Goal: Information Seeking & Learning: Compare options

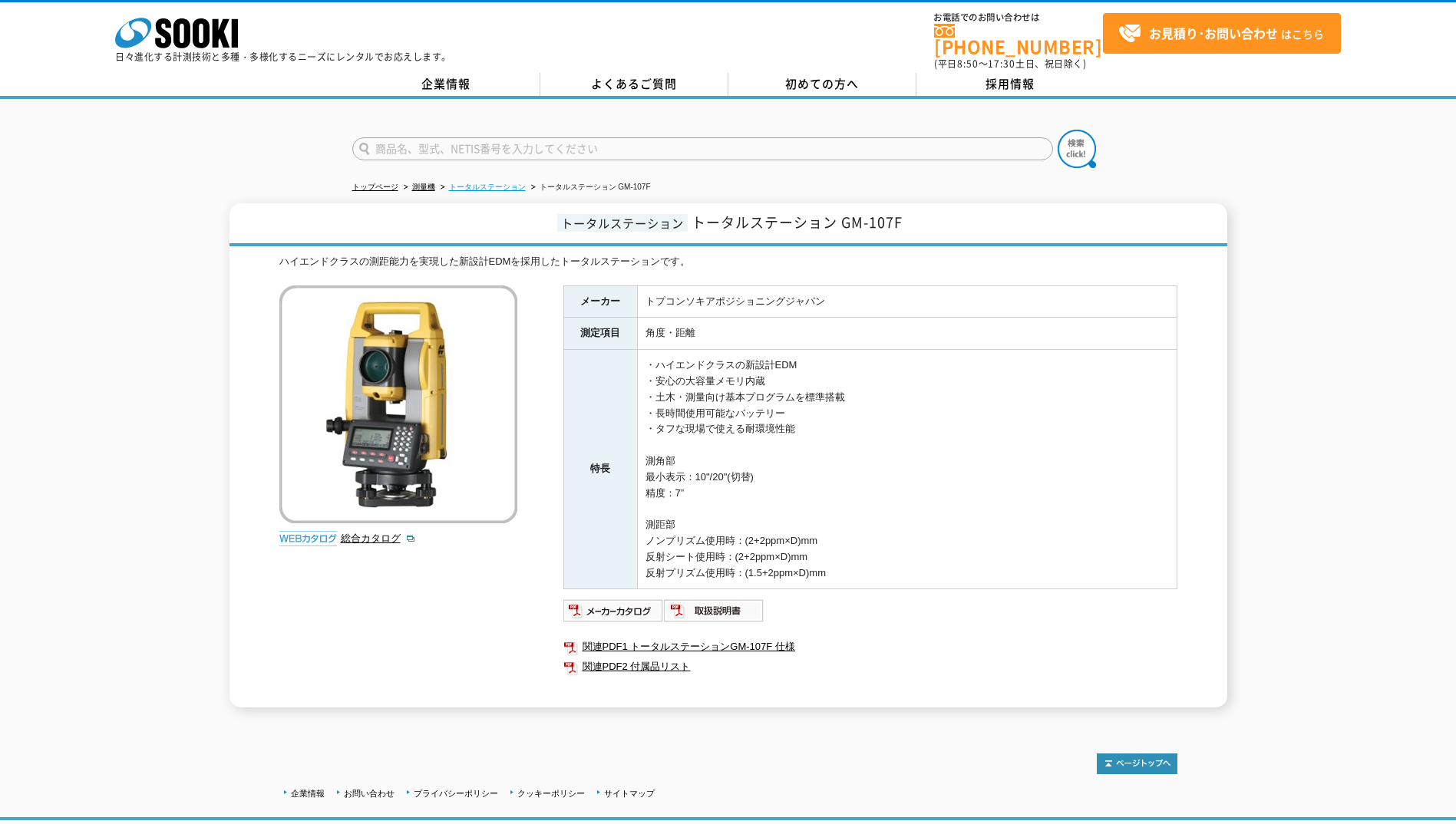
click at [498, 183] on link "トータルステーション" at bounding box center [487, 187] width 76 height 9
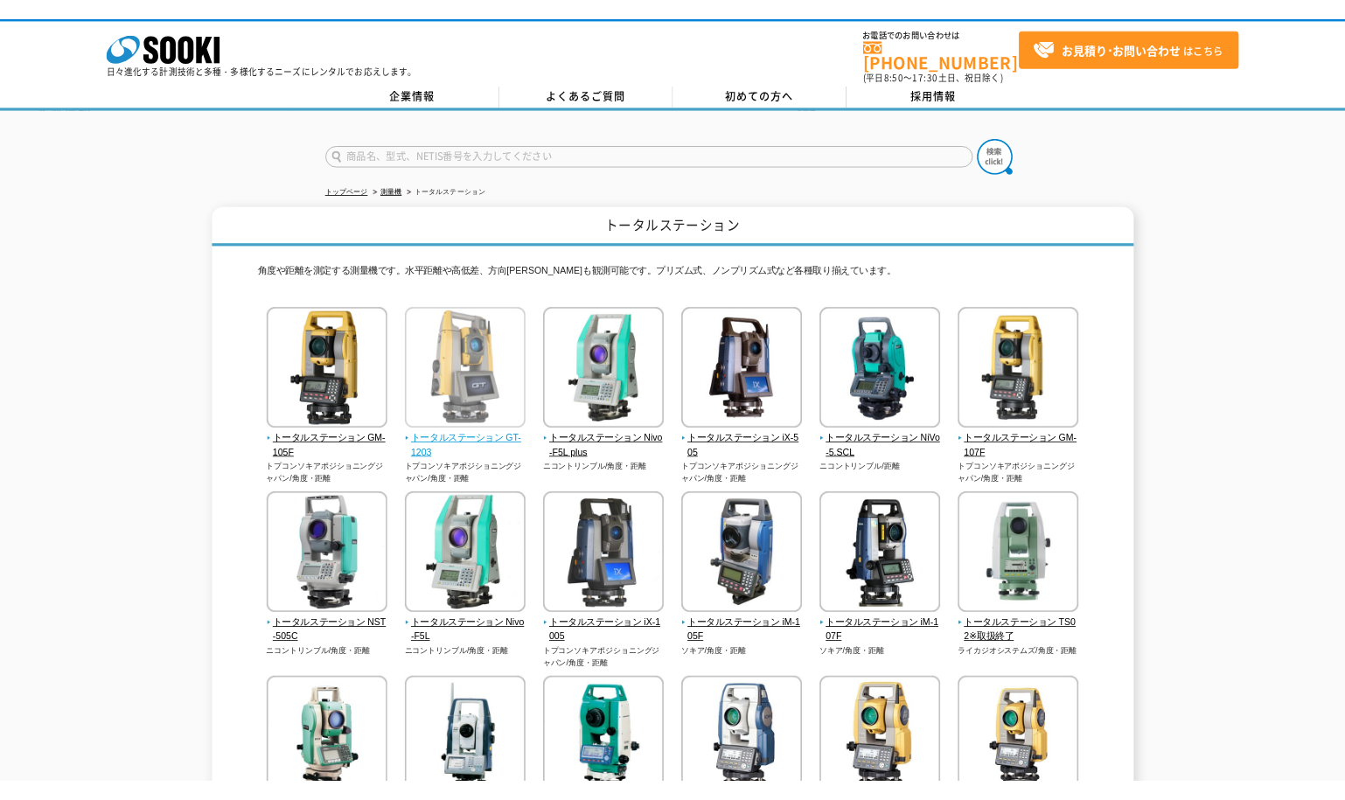
scroll to position [87, 0]
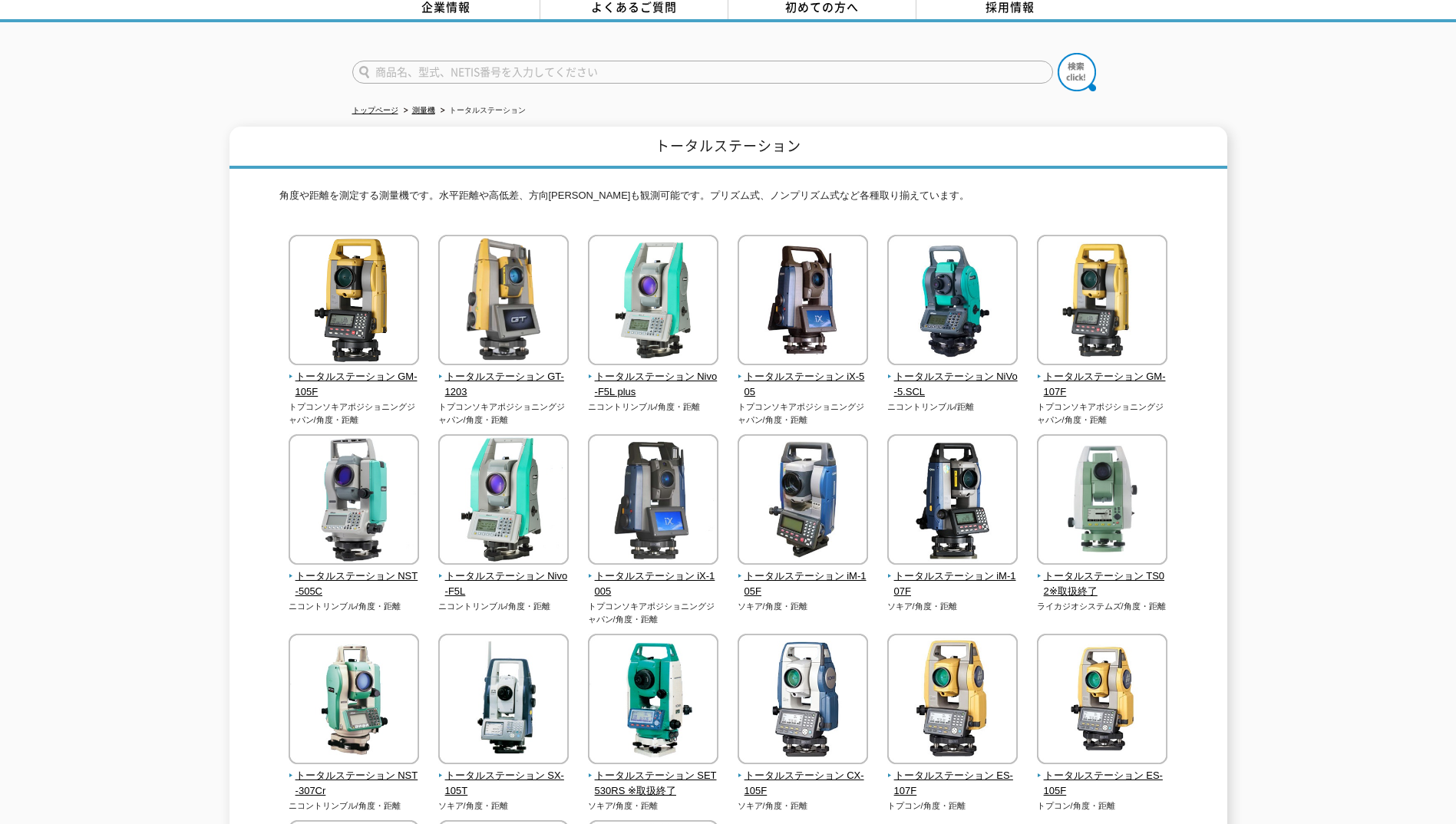
click at [1216, 548] on div "トータルステーション 角度や距離を測定する測量機です。水平距離や高低差、方向角等も観測可能です。プリズム式、ノンプリズム式など各種取り揃えています。 トータル…" at bounding box center [728, 584] width 998 height 915
click at [1327, 514] on div "トータルステーション 角度や距離を測定する測量機です。水平距離や高低差、方向角等も観測可能です。プリズム式、ノンプリズム式など各種取り揃えています。 トータル…" at bounding box center [728, 584] width 1456 height 915
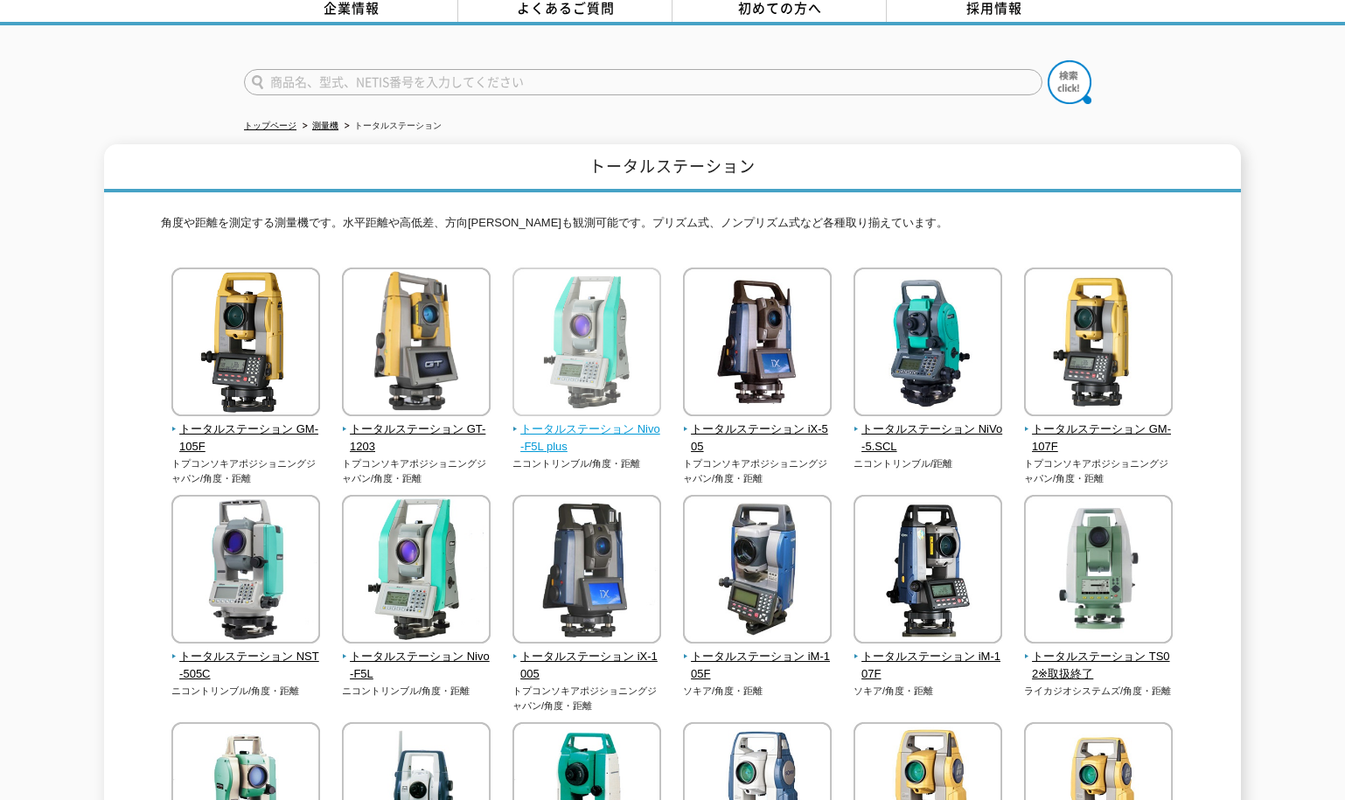
scroll to position [175, 0]
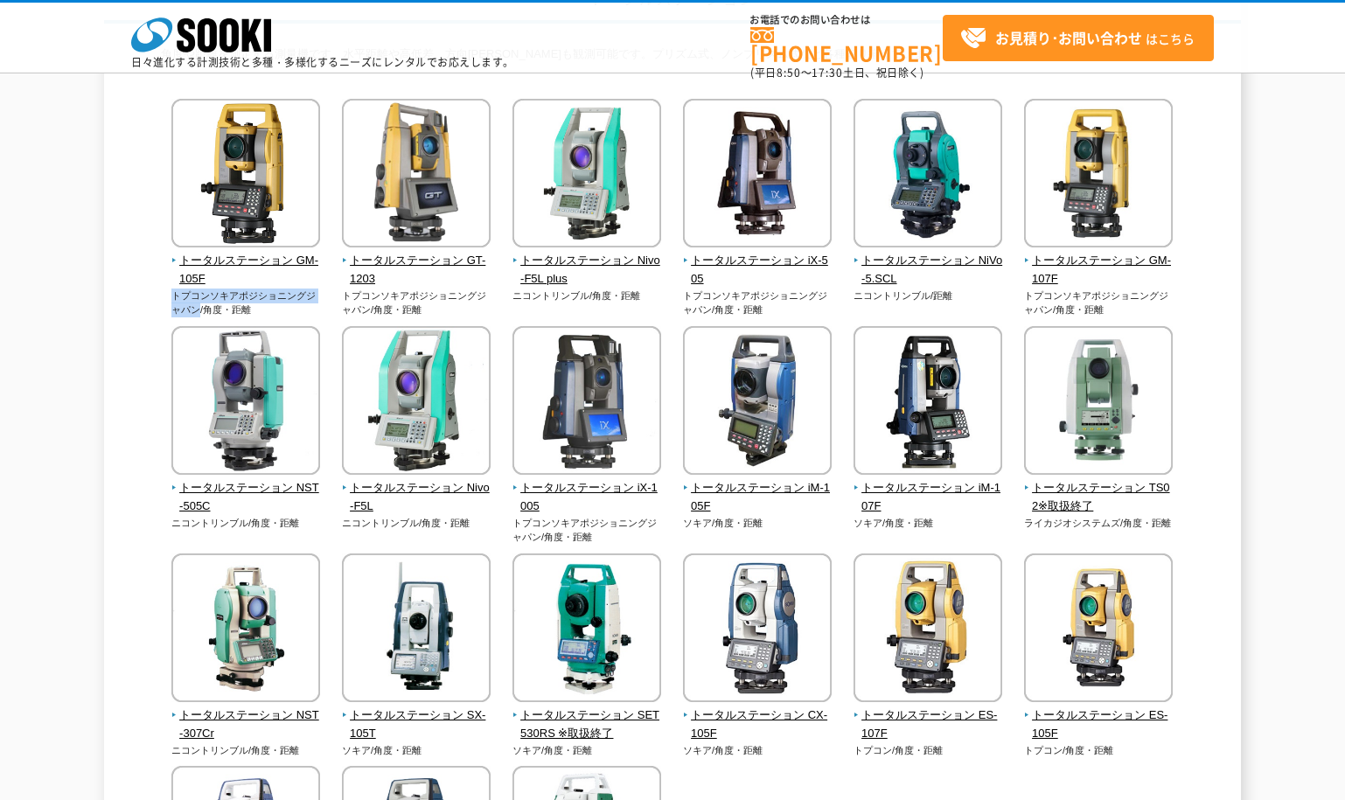
drag, startPoint x: 174, startPoint y: 296, endPoint x: 200, endPoint y: 308, distance: 28.6
click at [200, 308] on p "トプコンソキアポジショニングジャパン/角度・距離" at bounding box center [246, 303] width 150 height 29
drag, startPoint x: 200, startPoint y: 308, endPoint x: 176, endPoint y: 307, distance: 24.5
click at [961, 531] on div "トータルステーション iM-107F ソキア/角度・距離" at bounding box center [929, 435] width 150 height 219
drag, startPoint x: 854, startPoint y: 525, endPoint x: 880, endPoint y: 523, distance: 26.3
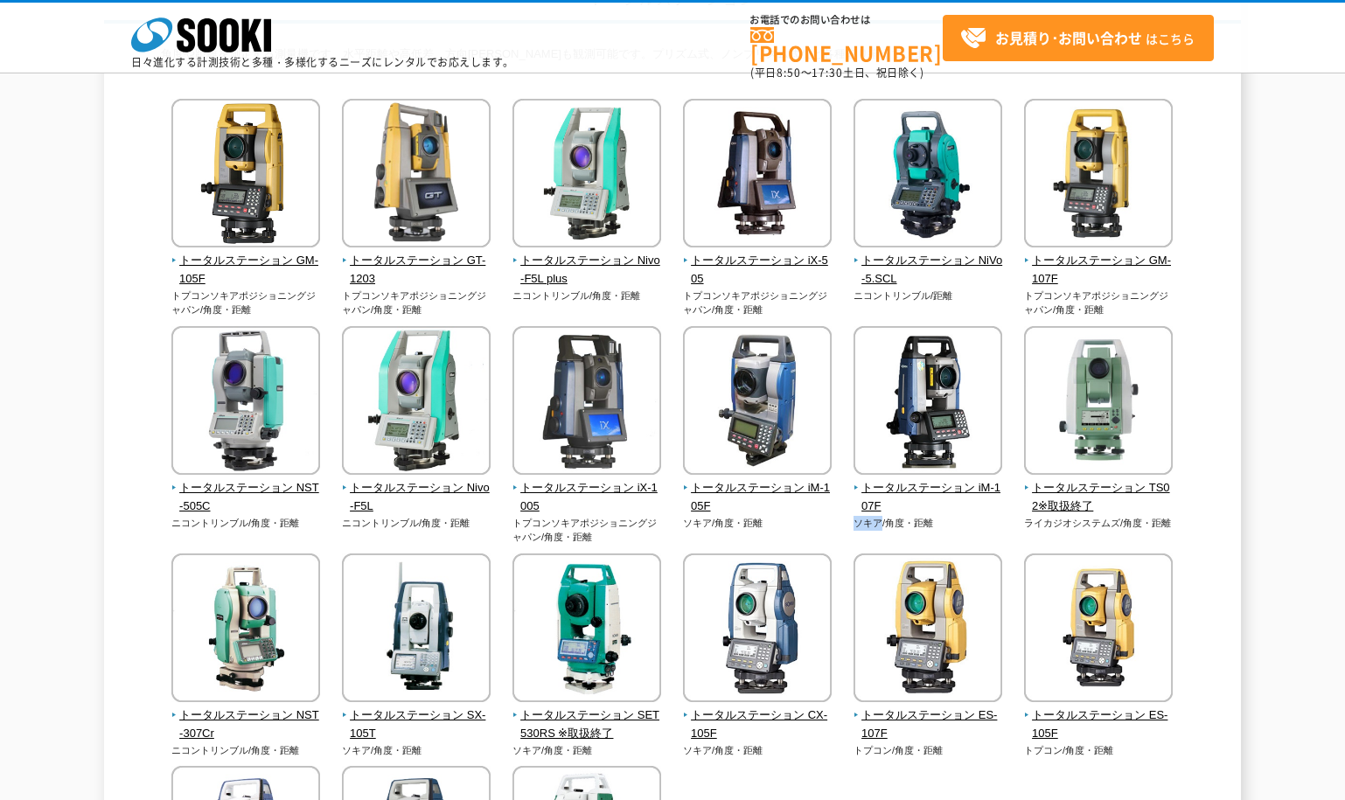
click at [880, 523] on p "ソキア/角度・距離" at bounding box center [929, 523] width 150 height 15
click at [221, 214] on img at bounding box center [245, 175] width 149 height 153
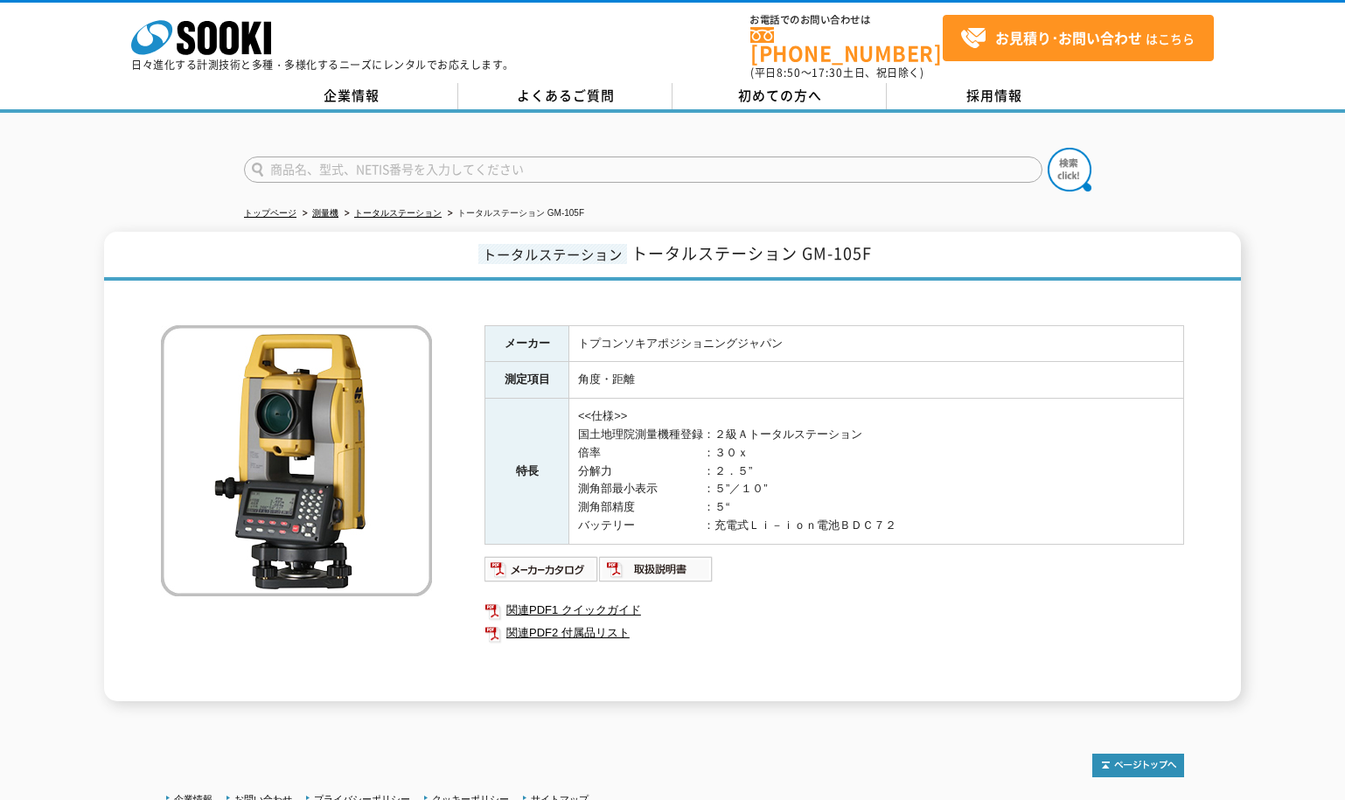
scroll to position [87, 0]
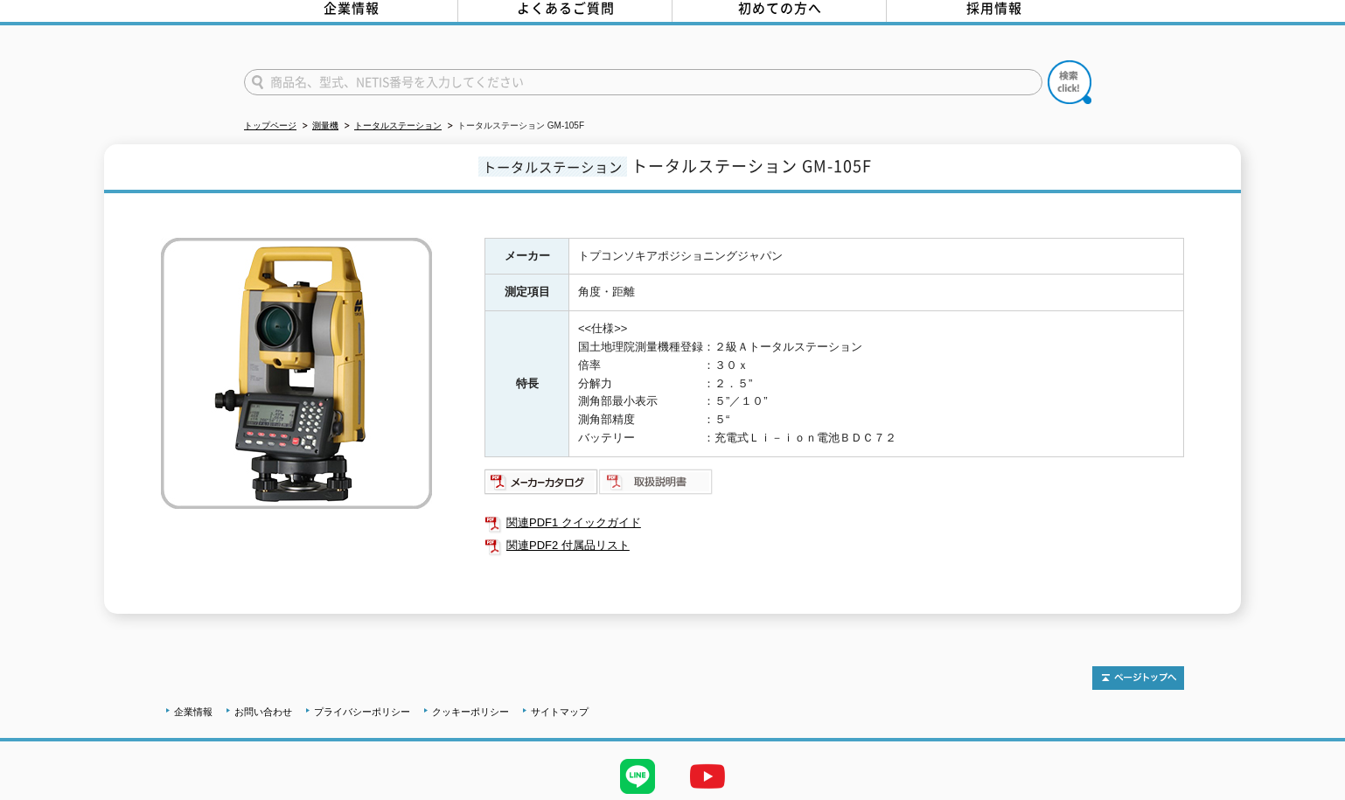
click at [652, 471] on img at bounding box center [656, 482] width 115 height 28
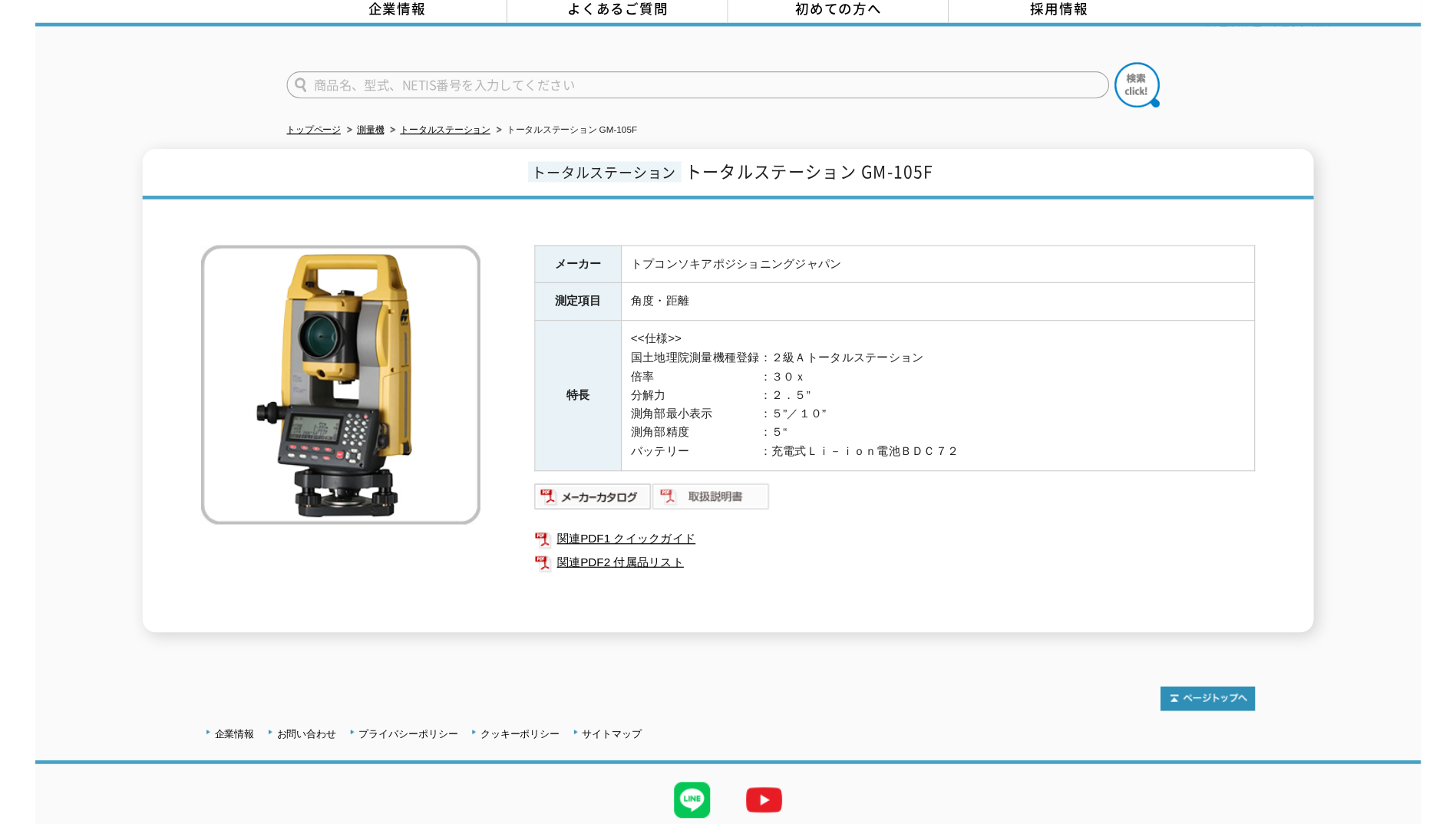
scroll to position [0, 0]
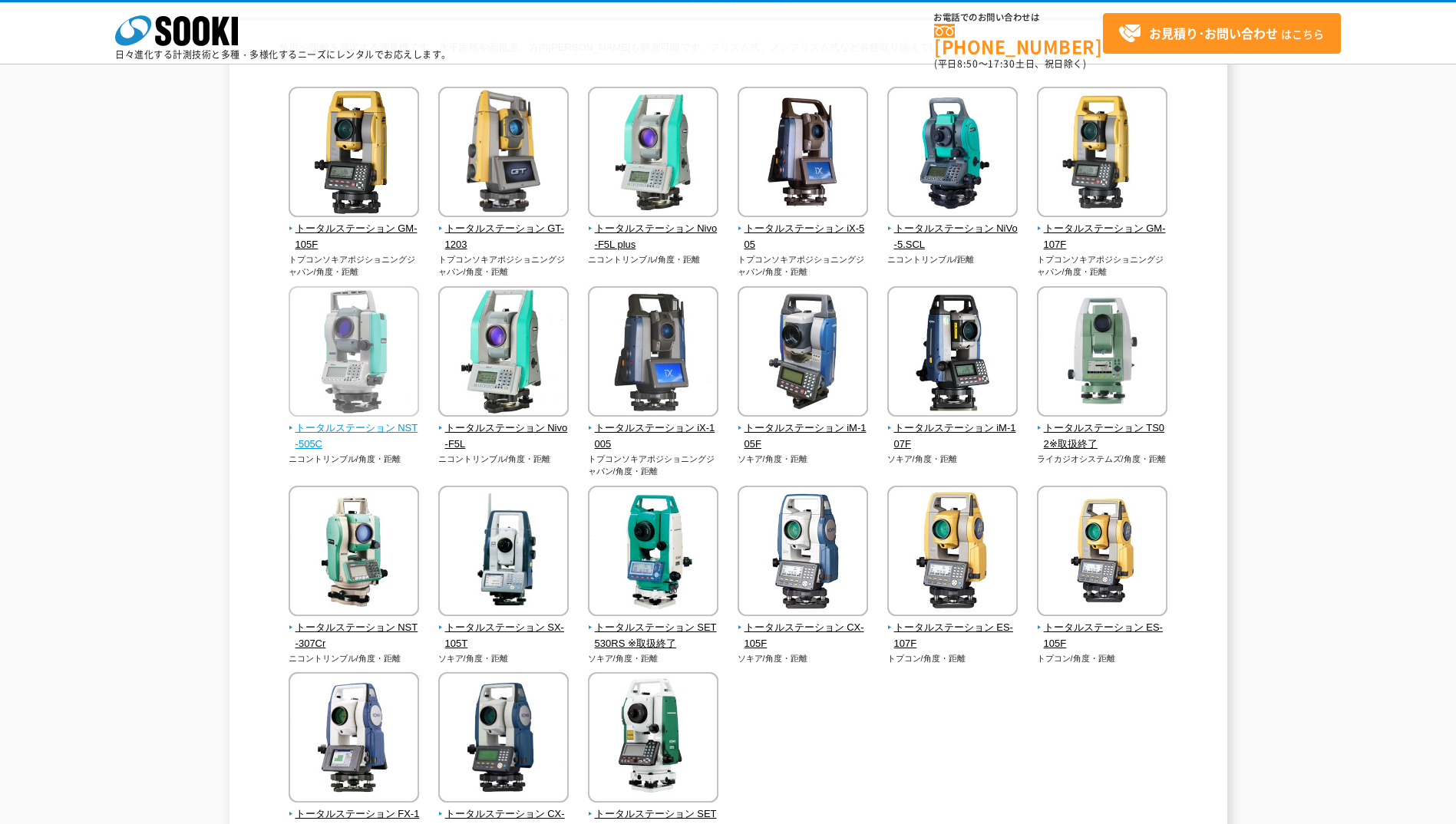
click at [344, 428] on span "トータルステーション NST-505C" at bounding box center [355, 436] width 132 height 32
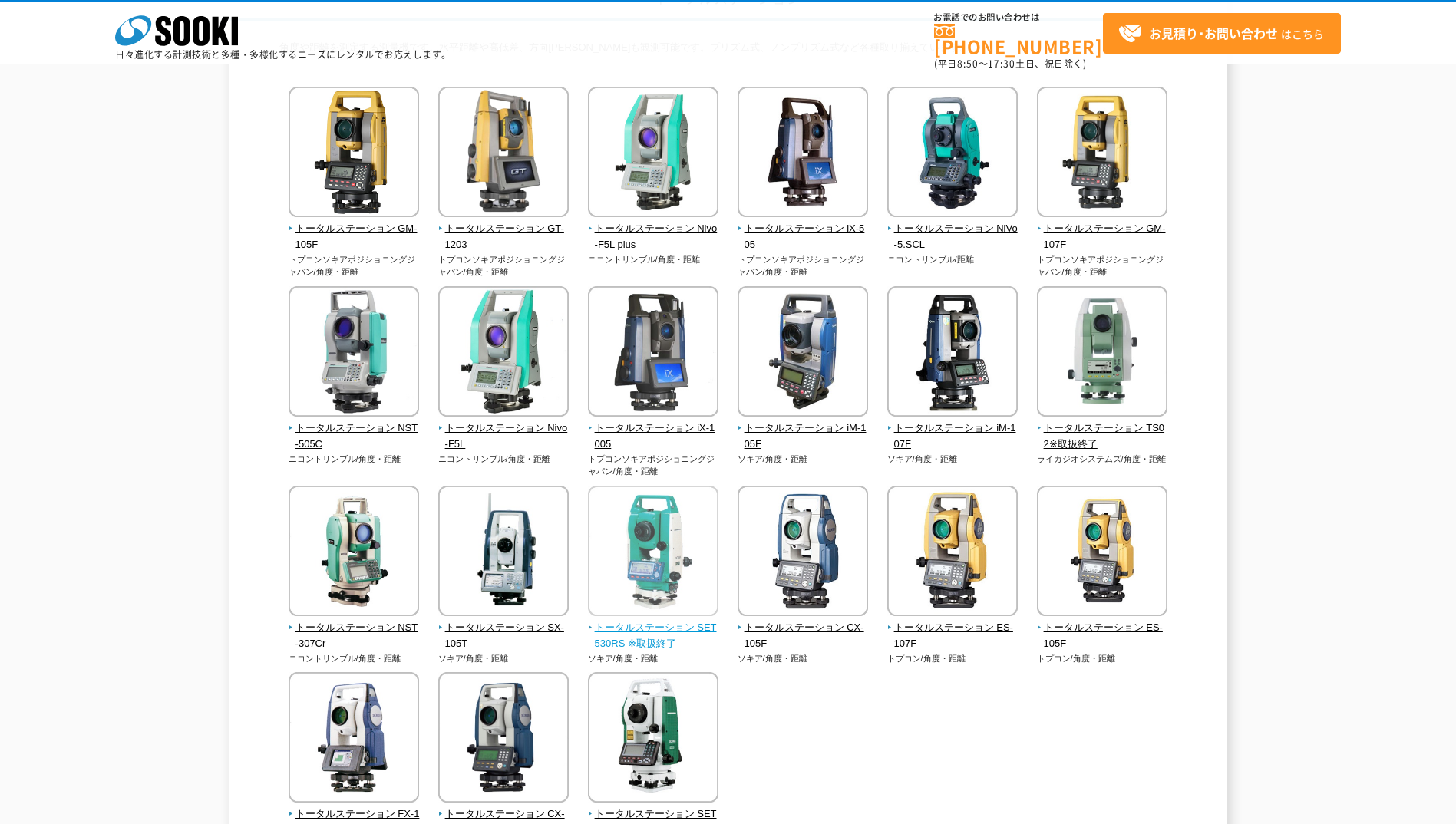
scroll to position [230, 0]
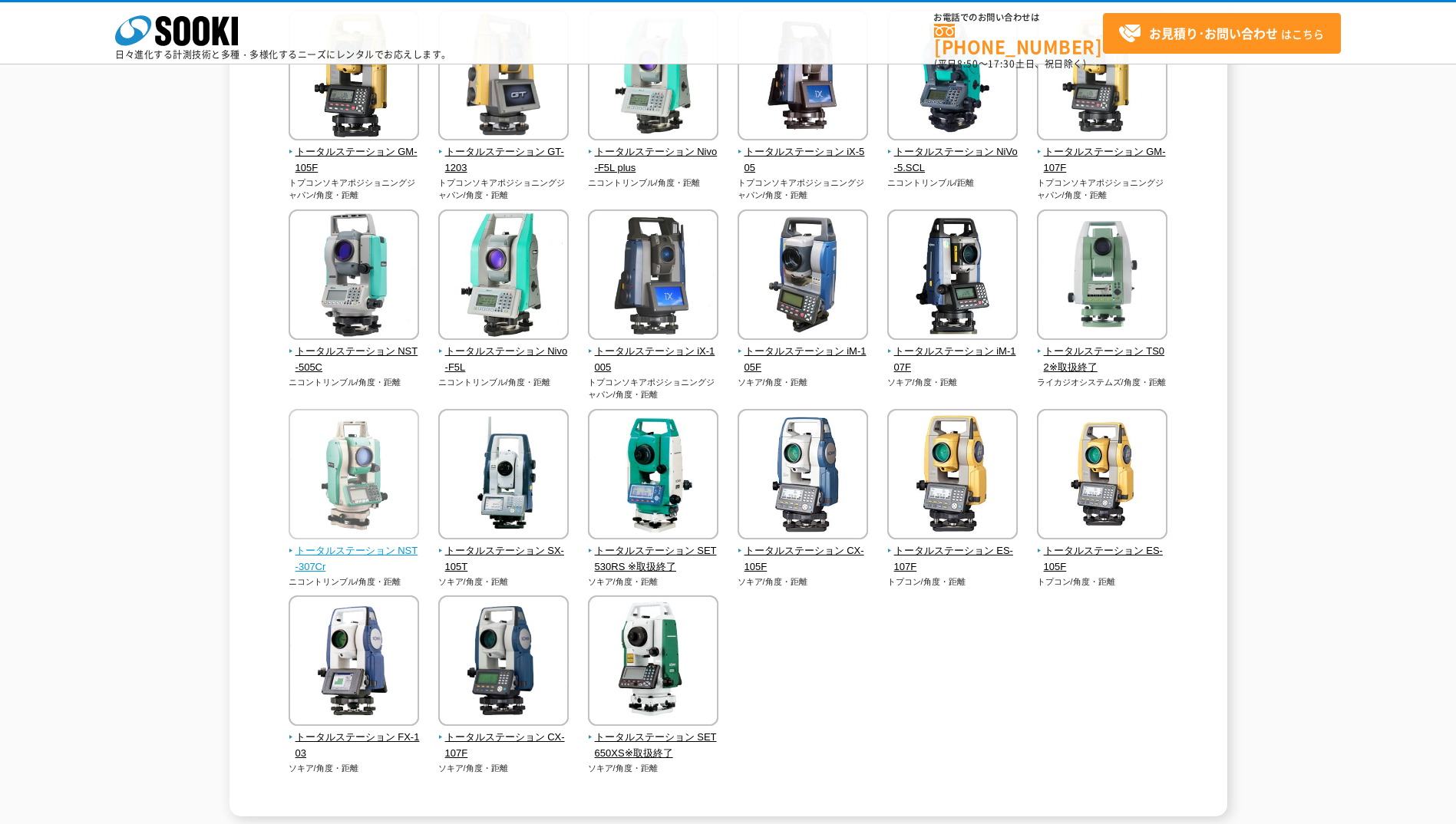
click at [403, 557] on span "トータルステーション NST-307Cr" at bounding box center [355, 559] width 132 height 32
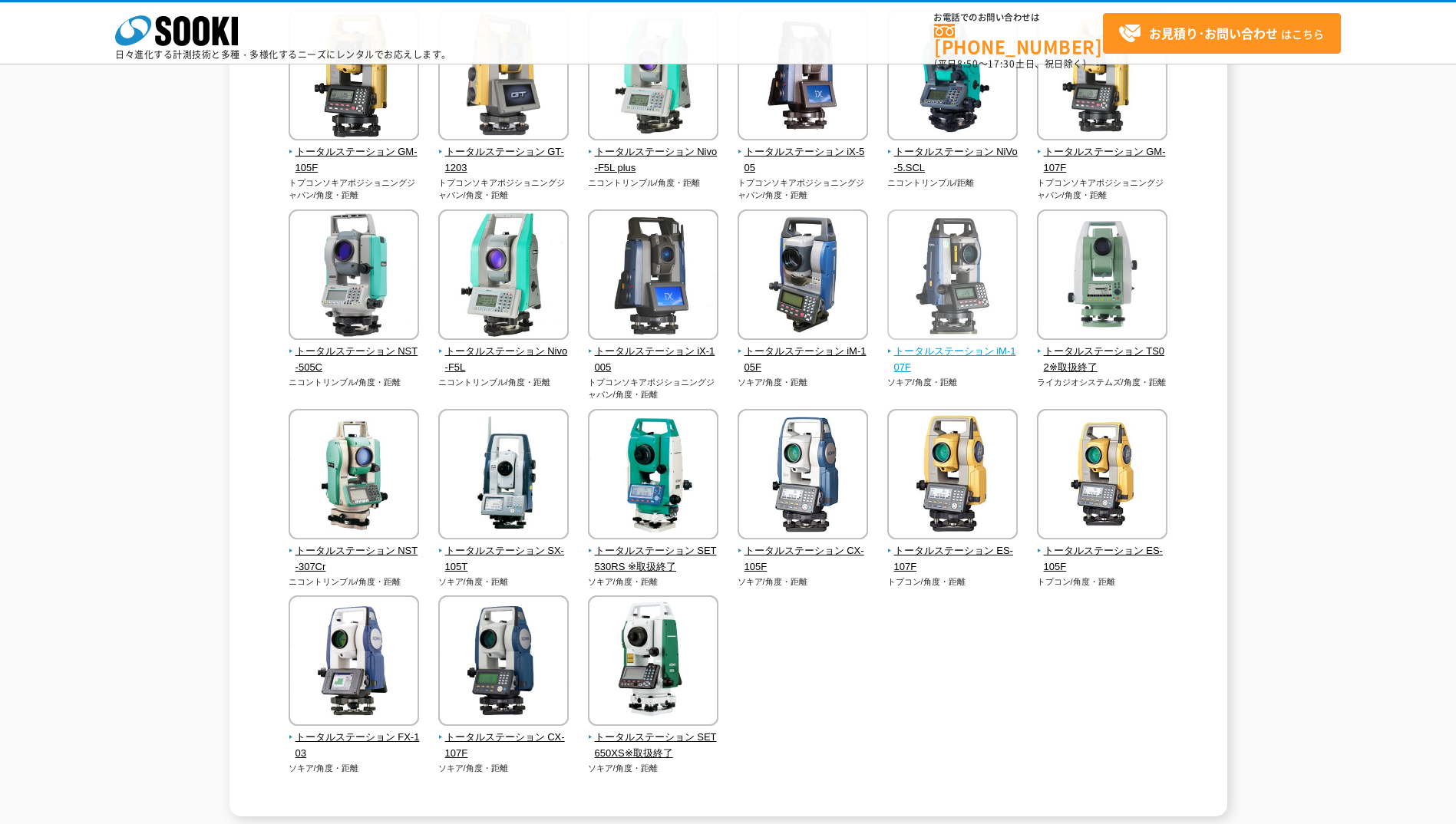
click at [922, 356] on span "トータルステーション iM-107F" at bounding box center [953, 360] width 132 height 32
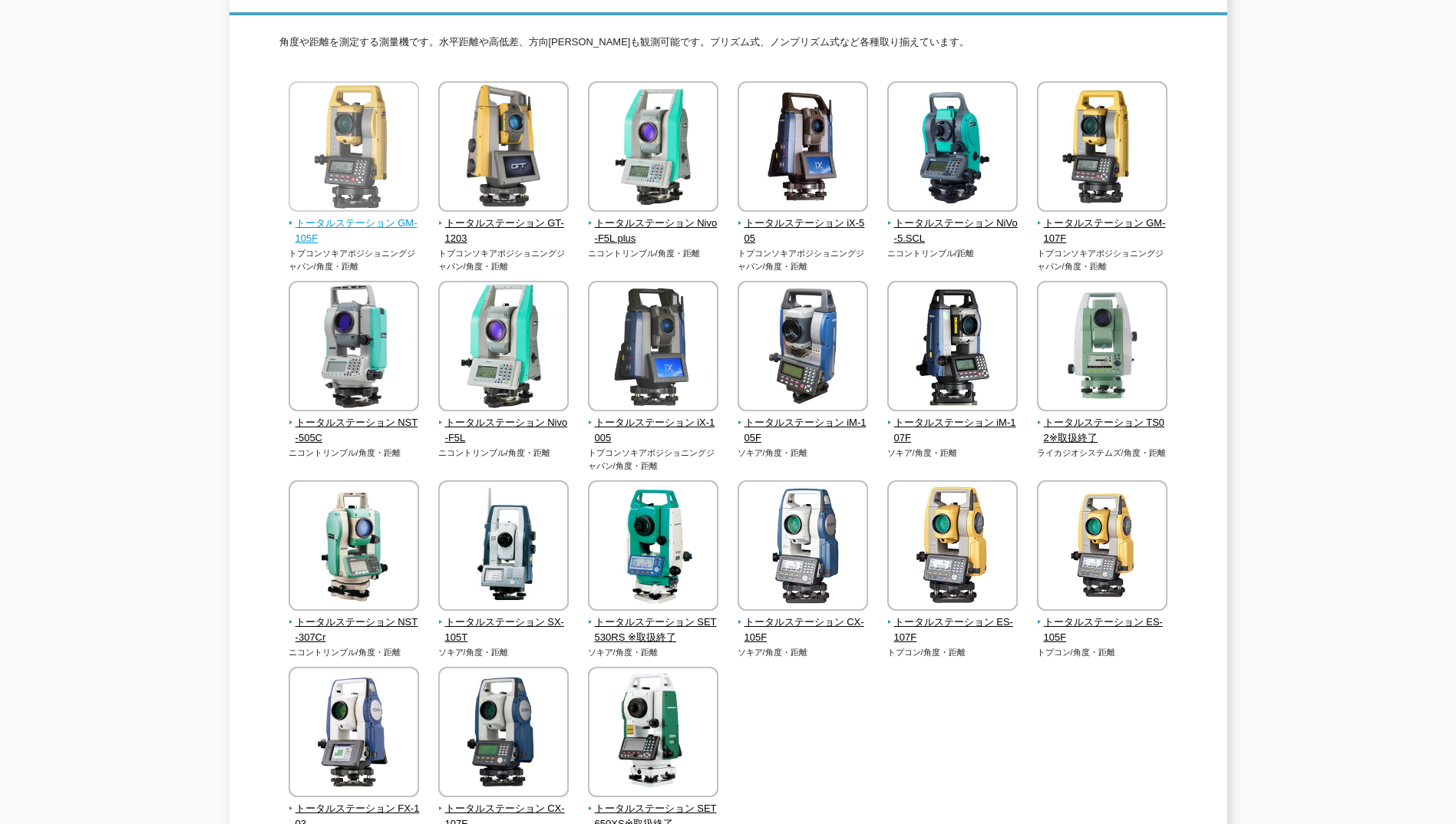
scroll to position [0, 0]
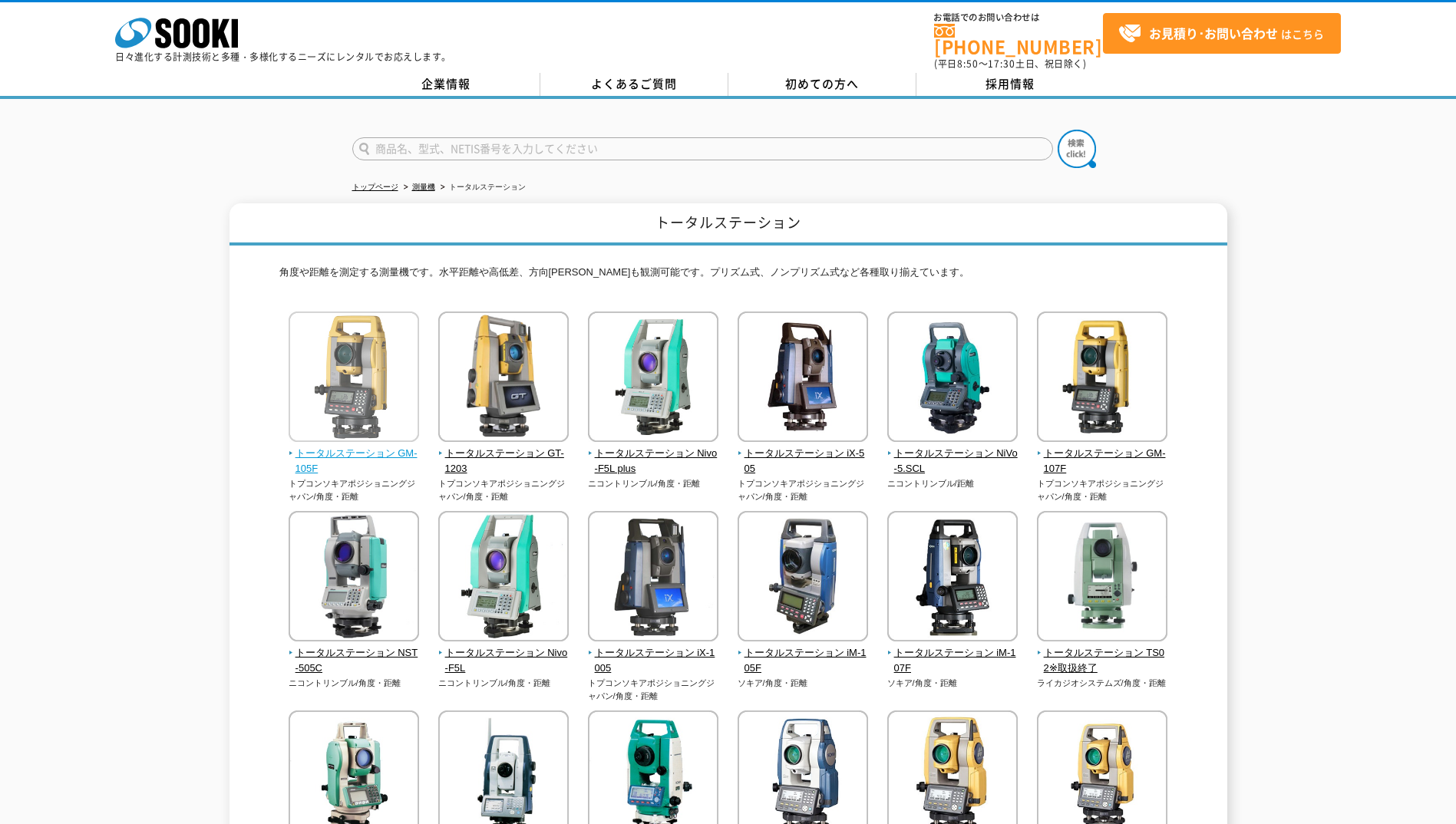
click at [327, 446] on span "トータルステーション GM-105F" at bounding box center [355, 462] width 132 height 32
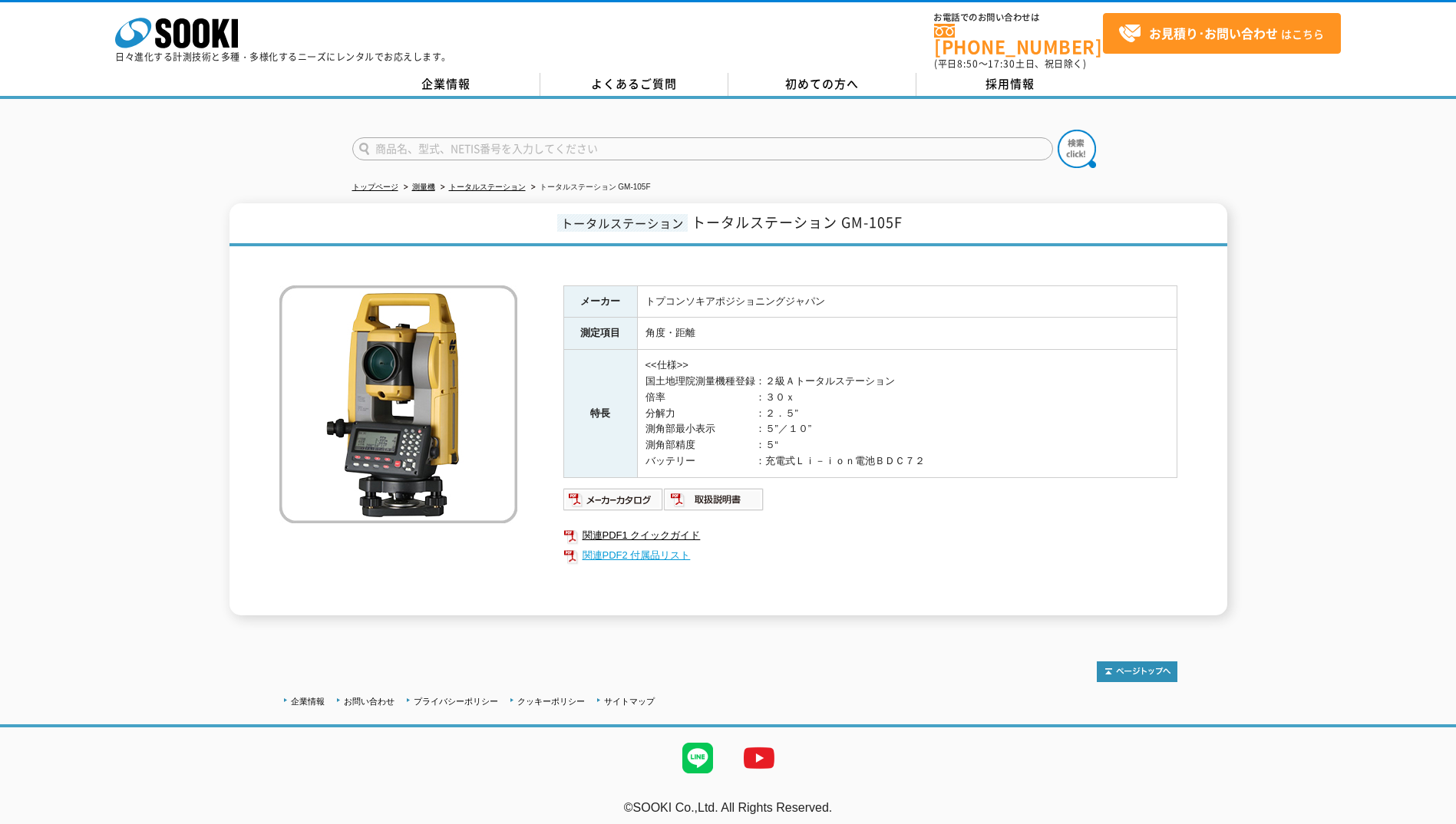
click at [667, 548] on link "関連PDF2 付属品リスト" at bounding box center [871, 555] width 614 height 20
drag, startPoint x: 699, startPoint y: 215, endPoint x: 908, endPoint y: 218, distance: 209.0
click at [908, 218] on h1 "トータルステーション トータルステーション GM-105F" at bounding box center [728, 225] width 998 height 43
